Goal: Find specific page/section

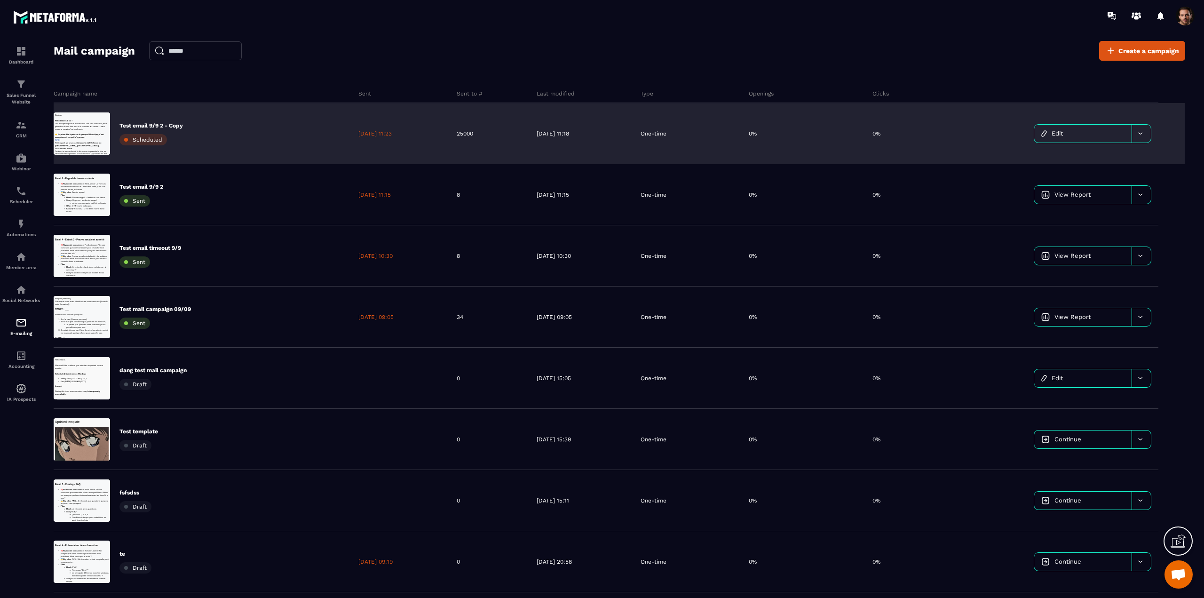
click at [506, 134] on div "25000" at bounding box center [490, 133] width 80 height 61
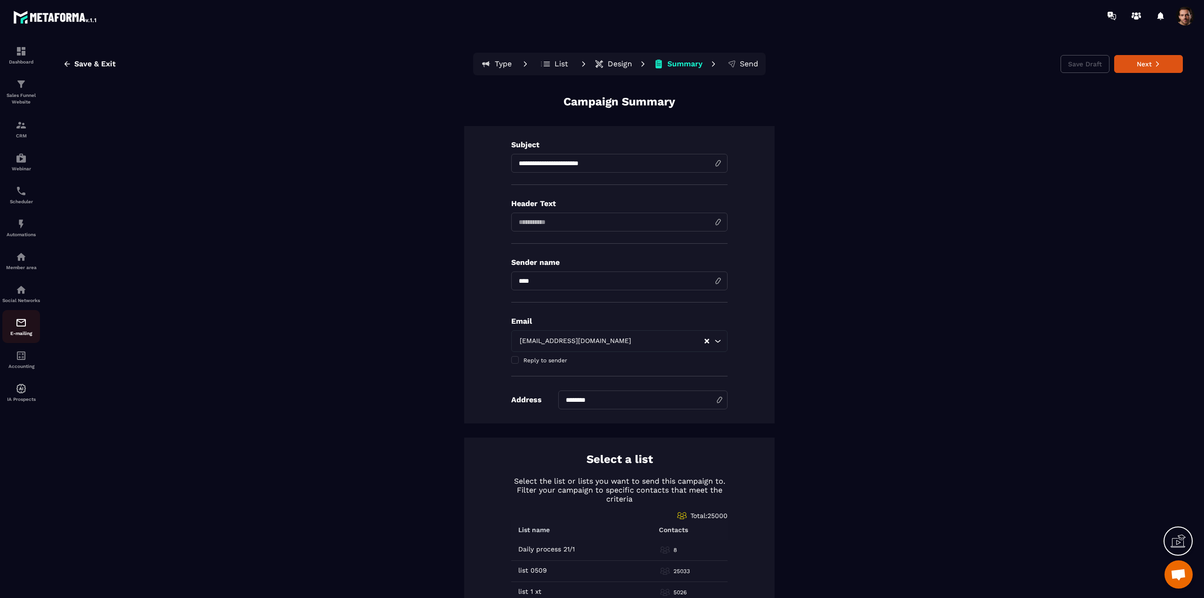
click at [19, 328] on img at bounding box center [21, 322] width 11 height 11
